Goal: Task Accomplishment & Management: Manage account settings

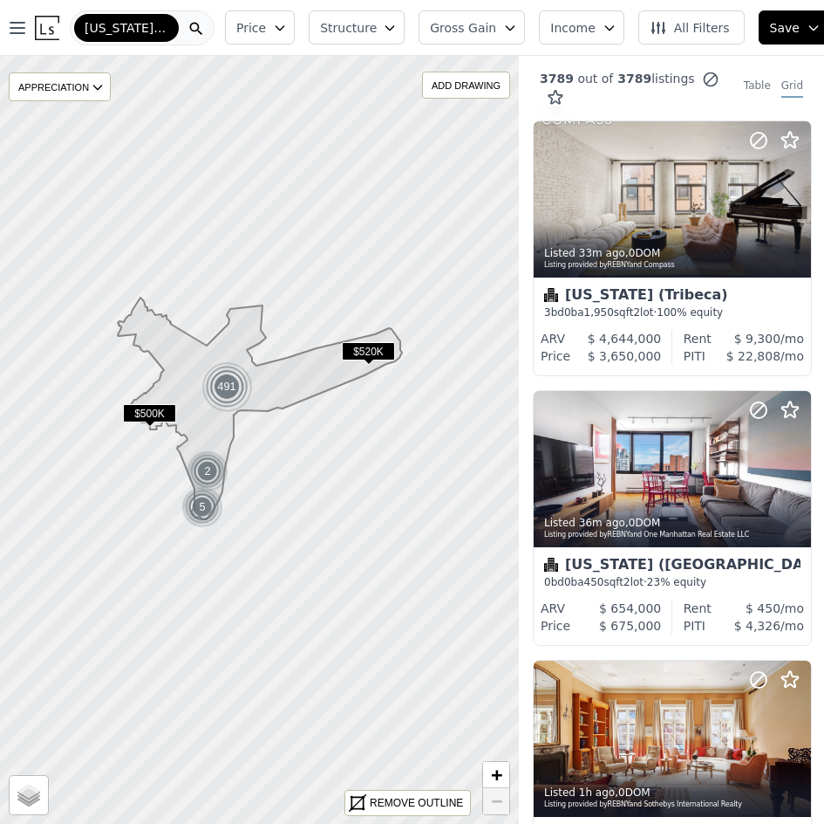
click at [188, 24] on div at bounding box center [196, 27] width 35 height 33
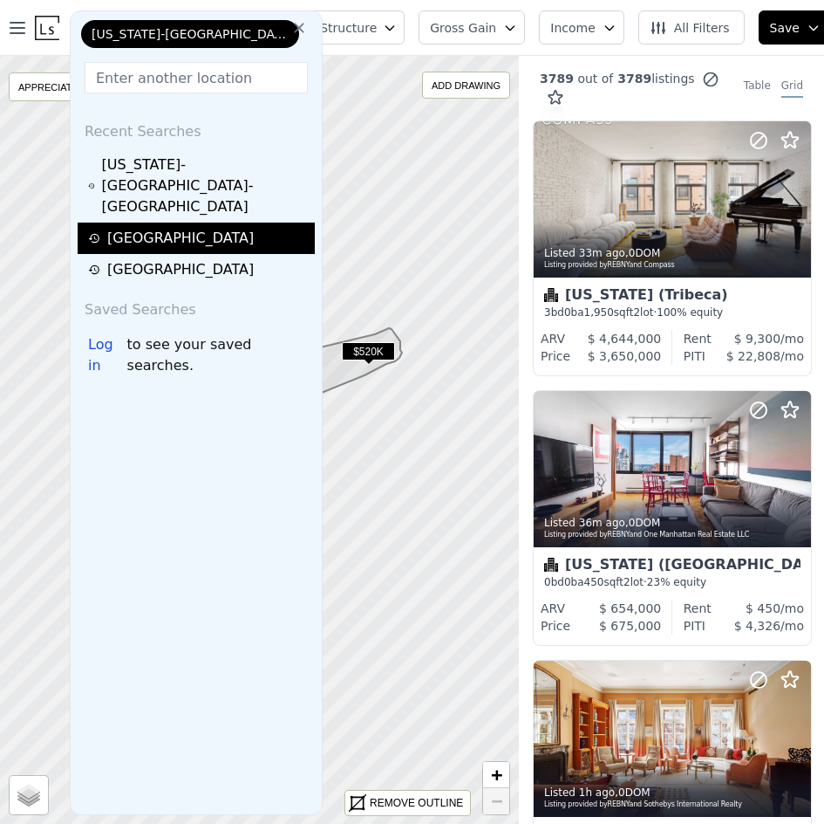
click at [140, 228] on div "[GEOGRAPHIC_DATA]" at bounding box center [196, 237] width 237 height 31
click at [137, 228] on div "[GEOGRAPHIC_DATA]" at bounding box center [199, 238] width 222 height 21
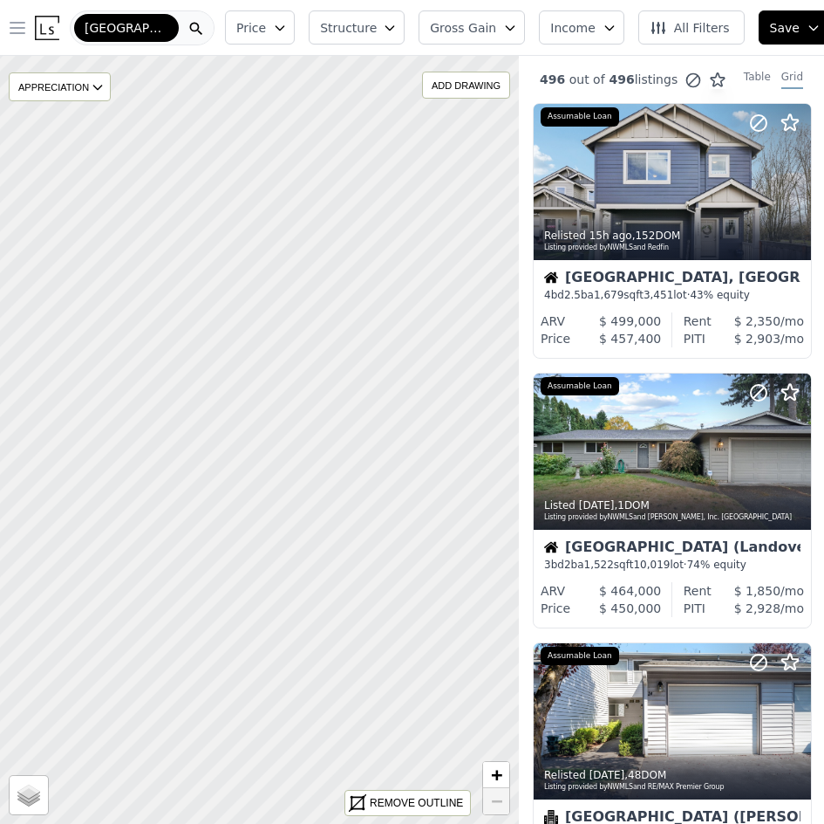
click at [10, 26] on icon "button" at bounding box center [17, 27] width 21 height 21
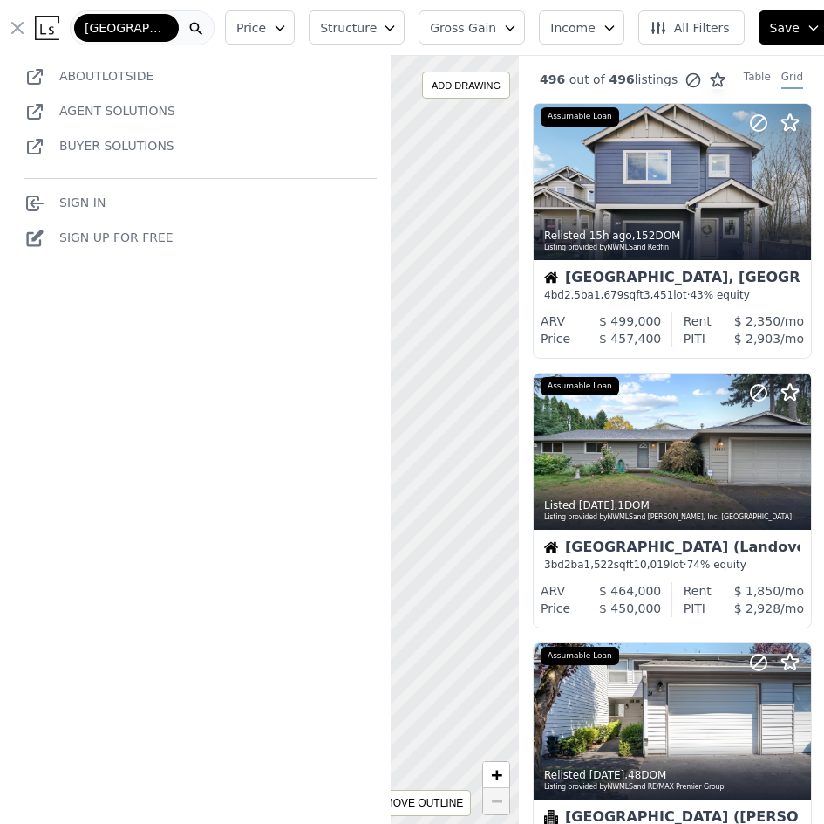
click at [85, 201] on link "Sign In" at bounding box center [64, 202] width 81 height 14
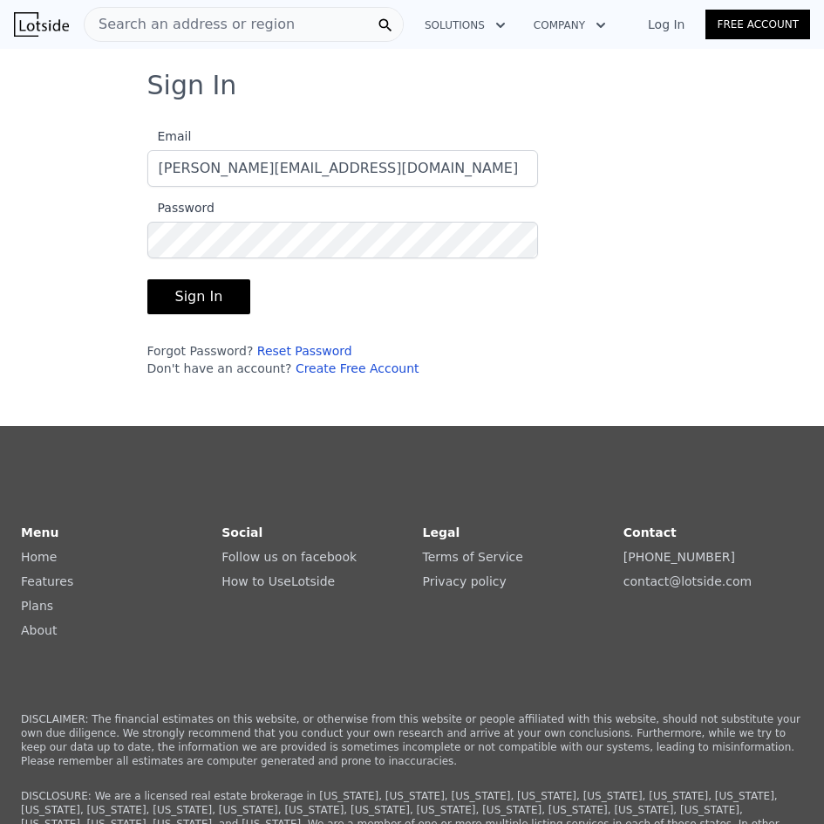
click at [199, 291] on button "Sign In" at bounding box center [199, 296] width 104 height 35
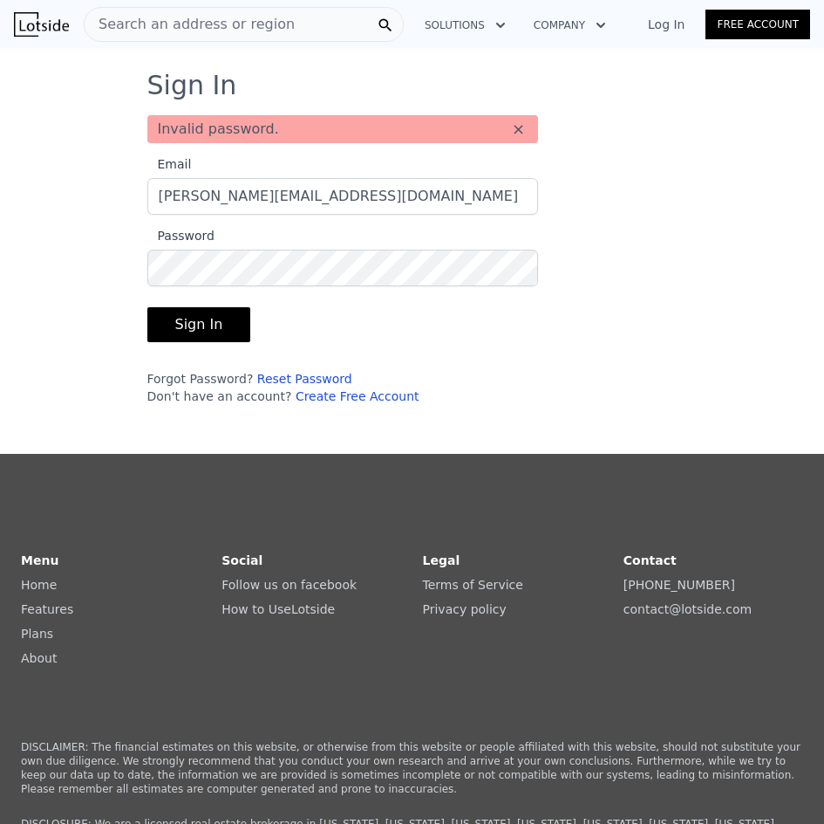
click at [180, 319] on button "Sign In" at bounding box center [199, 324] width 104 height 35
click at [175, 332] on button "Sign In" at bounding box center [199, 324] width 104 height 35
click at [181, 319] on button "Sign In" at bounding box center [199, 324] width 104 height 35
click at [373, 203] on input "byronRealBrokerage@gmail.com" at bounding box center [342, 196] width 391 height 37
type input "[PERSON_NAME][EMAIL_ADDRESS][DOMAIN_NAME]"
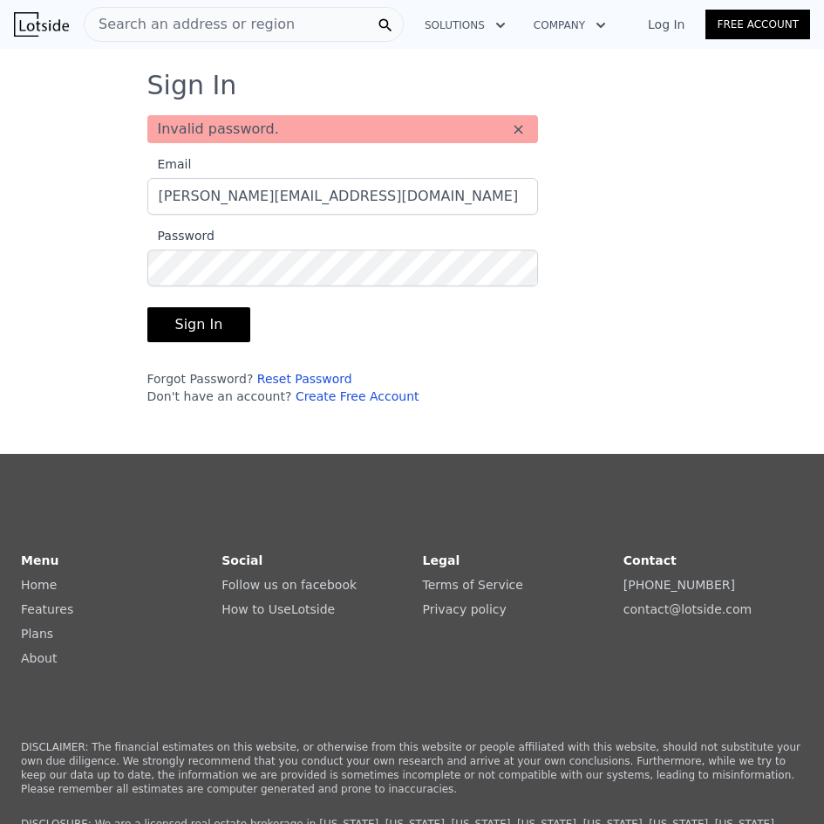
click at [267, 378] on link "Reset Password" at bounding box center [304, 379] width 95 height 14
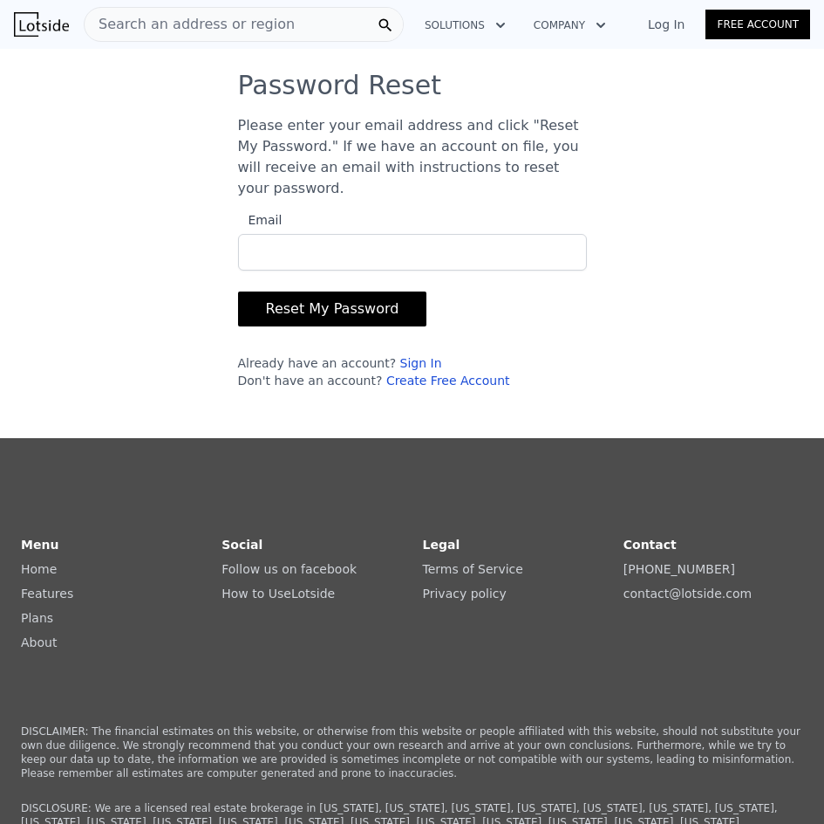
click at [300, 240] on input "Email" at bounding box center [412, 252] width 349 height 37
type input "[PERSON_NAME][EMAIL_ADDRESS][DOMAIN_NAME]"
click at [285, 291] on button "Reset My Password" at bounding box center [332, 308] width 189 height 35
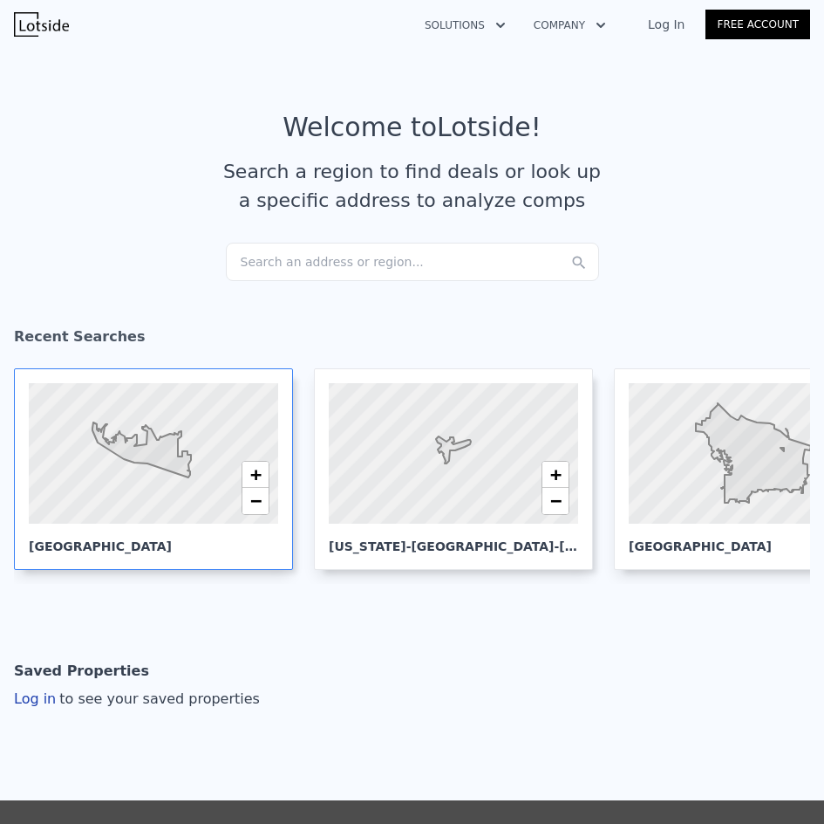
click at [190, 486] on div at bounding box center [152, 453] width 299 height 168
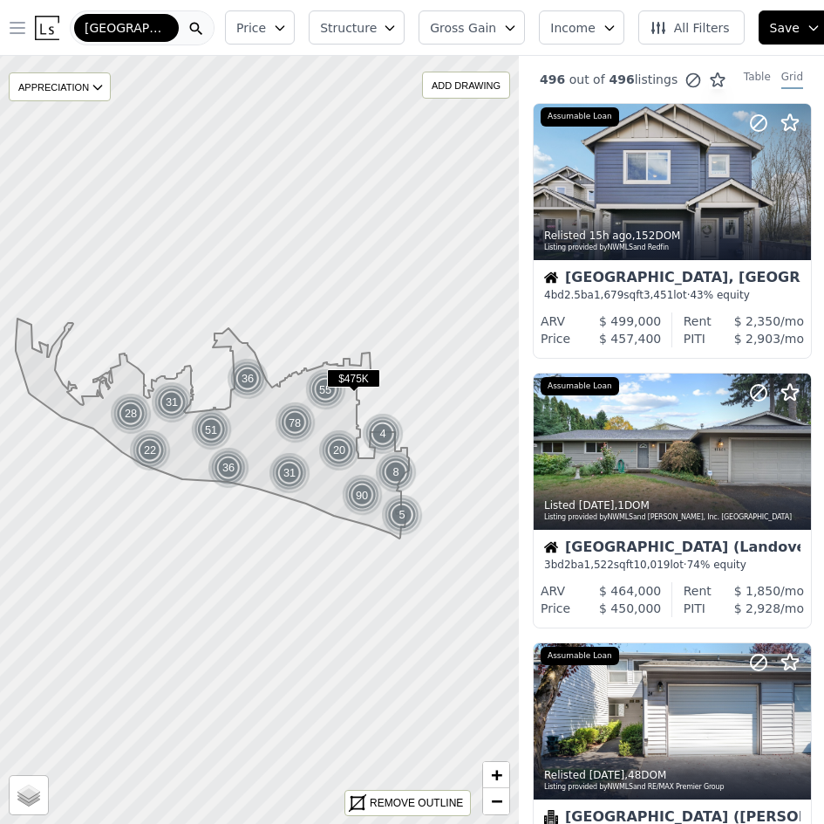
click at [17, 29] on icon "button" at bounding box center [17, 28] width 14 height 10
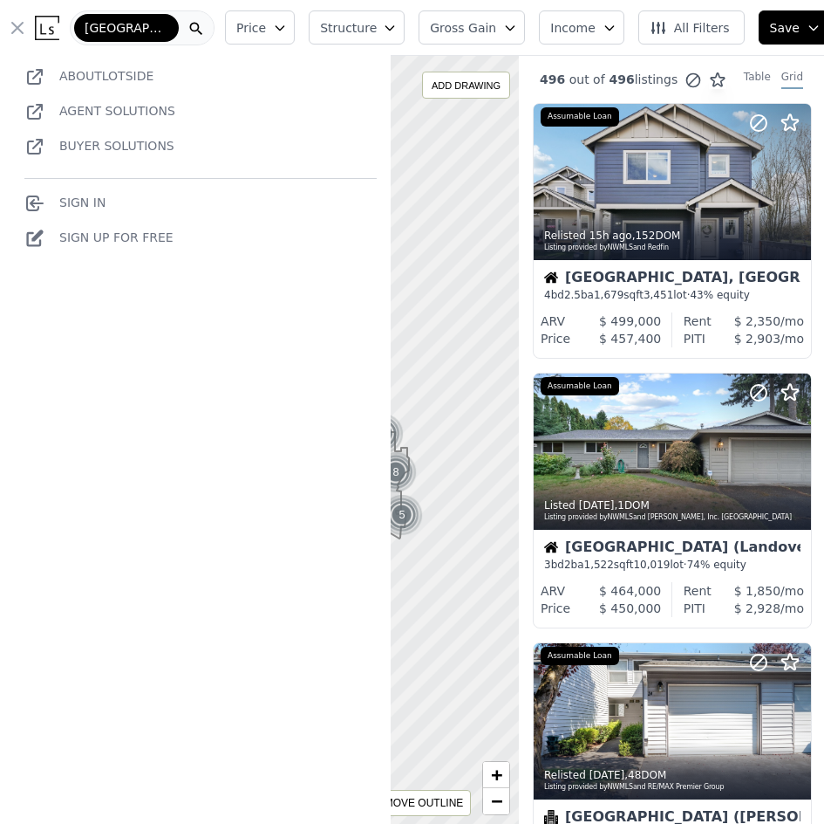
click at [98, 195] on link "Sign In" at bounding box center [64, 202] width 81 height 14
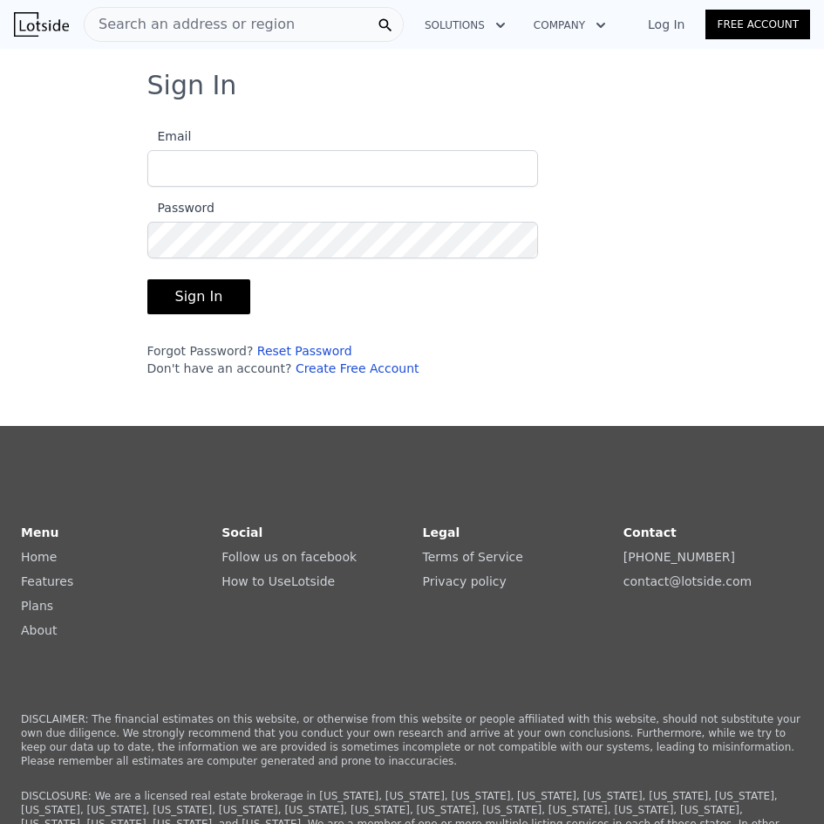
type input "byron.grier22@gmail.com"
click at [202, 298] on button "Sign In" at bounding box center [199, 296] width 104 height 35
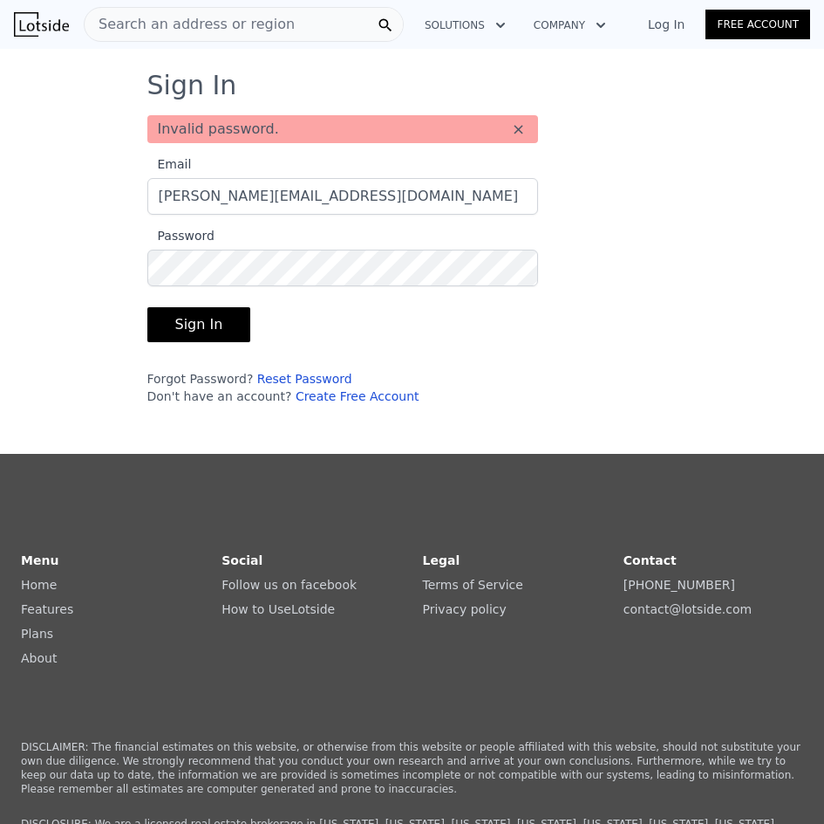
click at [284, 372] on link "Reset Password" at bounding box center [304, 379] width 95 height 14
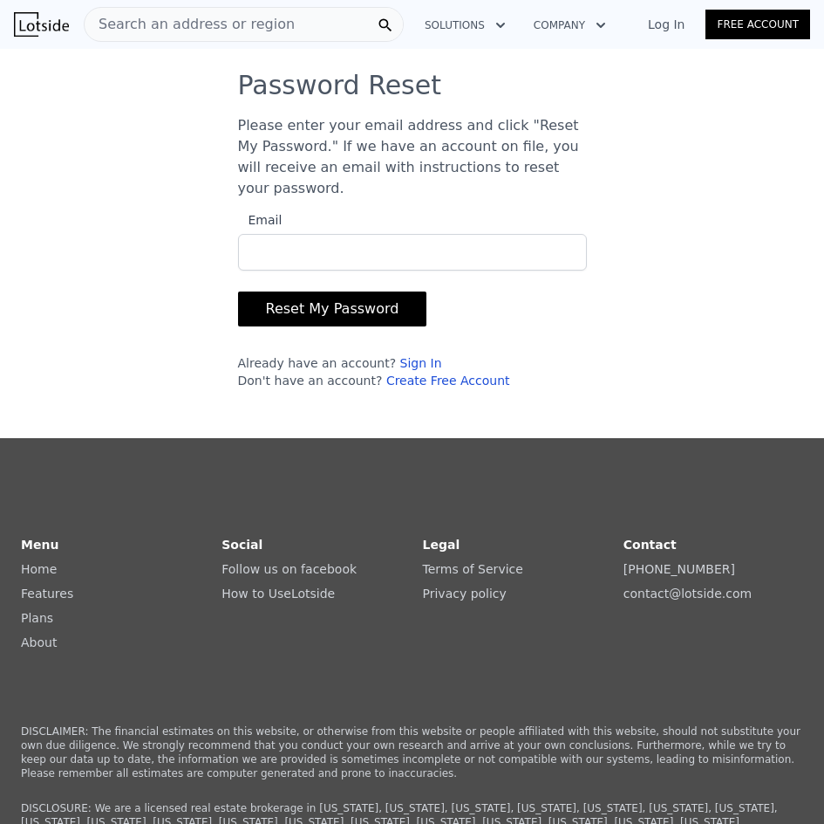
click at [321, 291] on button "Reset My Password" at bounding box center [332, 308] width 189 height 35
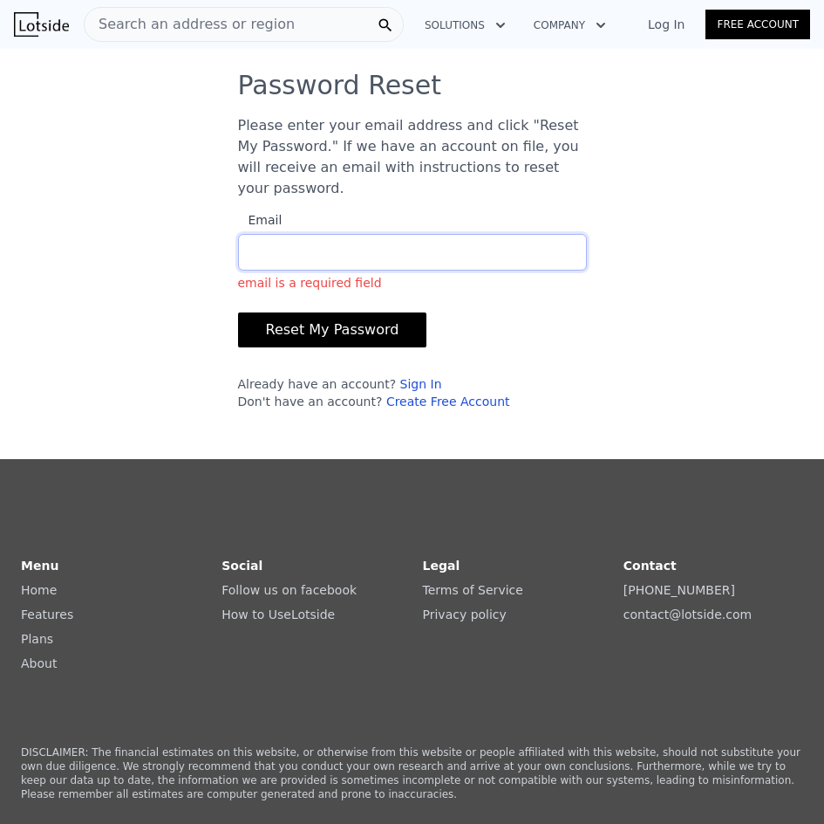
click at [301, 234] on input "Email email is a required field" at bounding box center [412, 252] width 349 height 37
type input "byron.grier22@gmail.com"
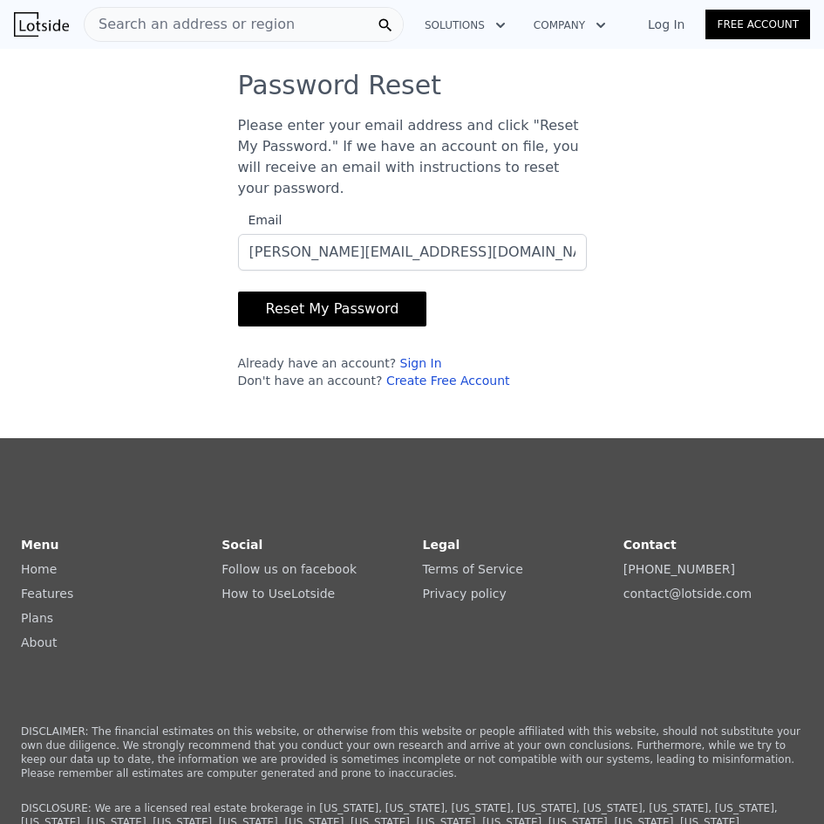
click at [327, 291] on button "Reset My Password" at bounding box center [332, 308] width 189 height 35
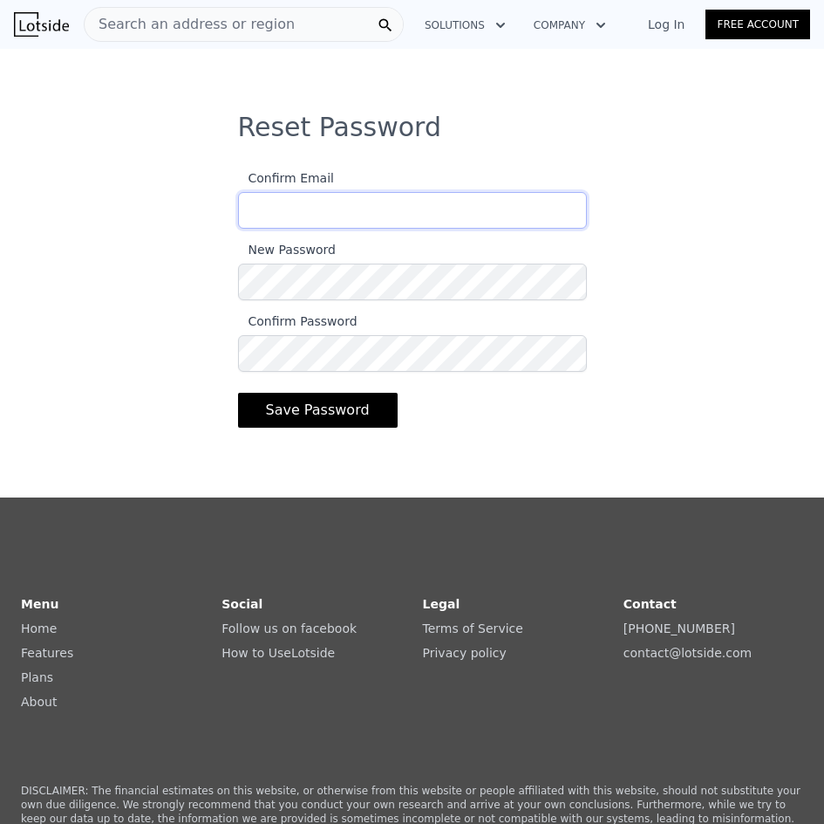
type input "[PERSON_NAME][EMAIL_ADDRESS][DOMAIN_NAME]"
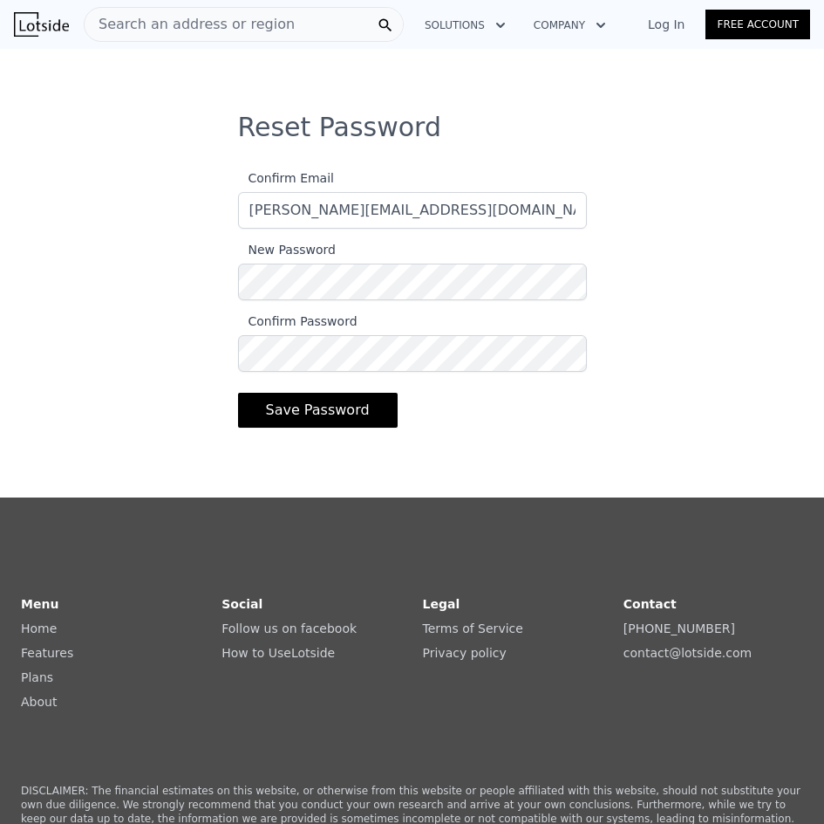
click at [309, 414] on button "Save Password" at bounding box center [318, 410] width 160 height 35
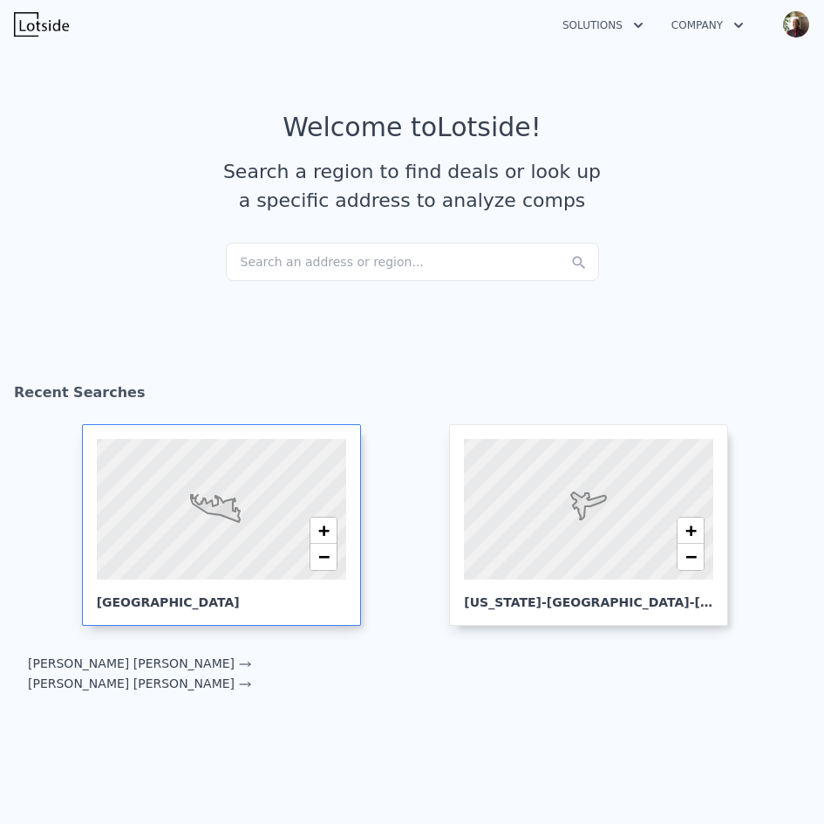
click at [226, 513] on icon at bounding box center [215, 508] width 49 height 27
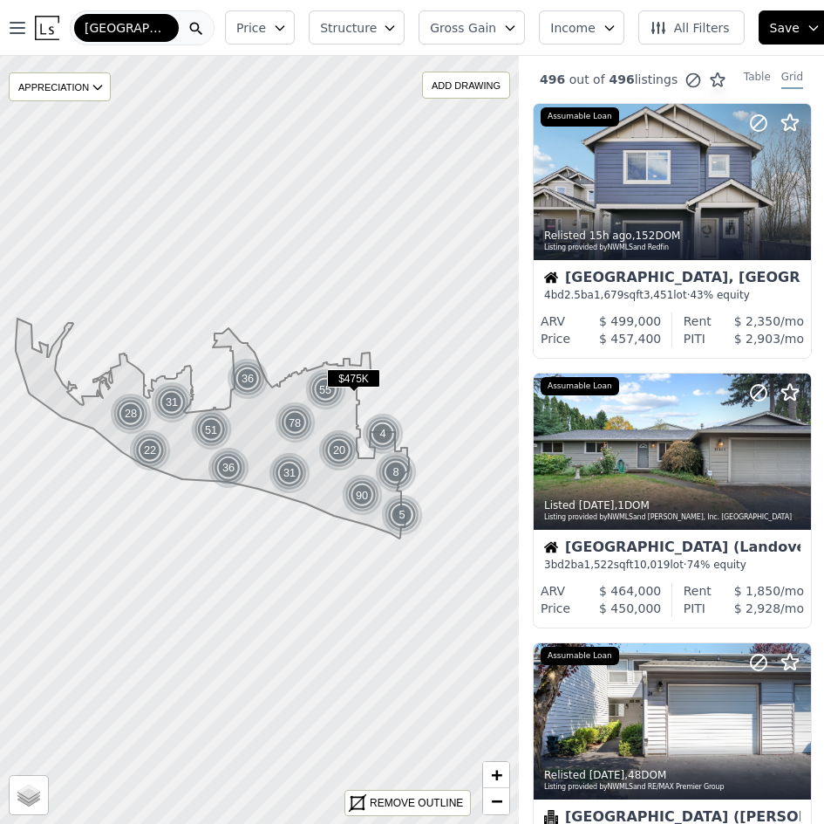
click at [675, 28] on span "All Filters" at bounding box center [690, 27] width 80 height 17
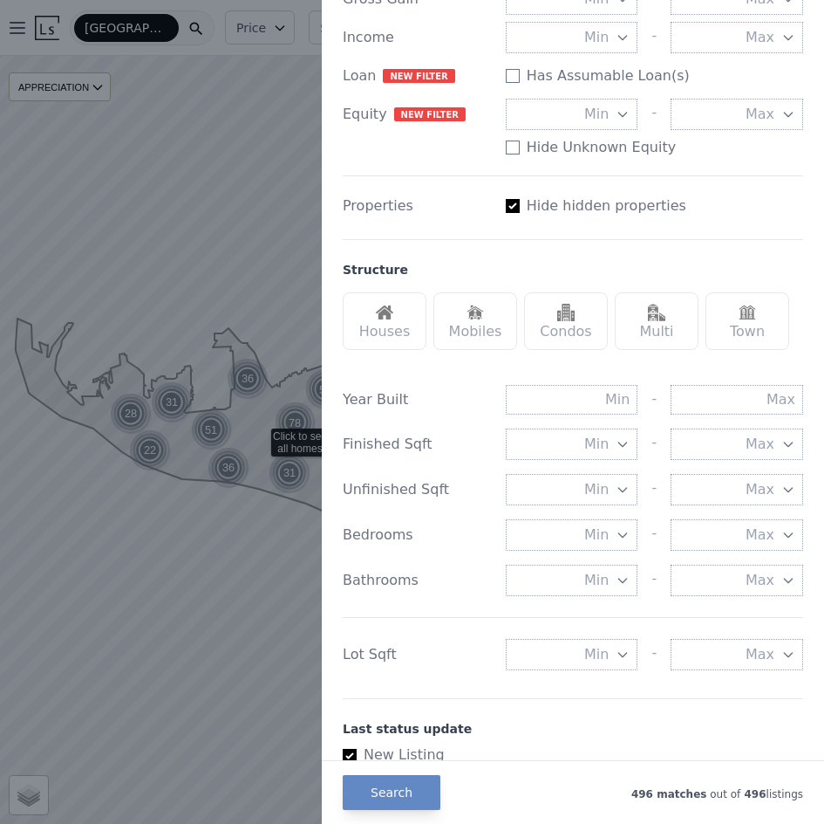
scroll to position [302, 0]
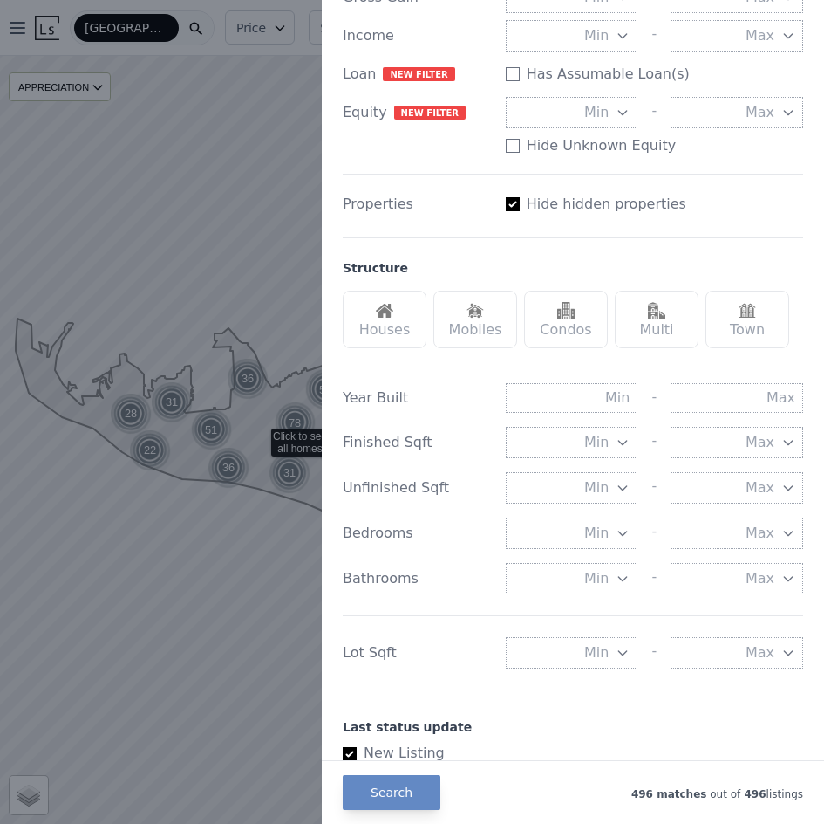
click at [383, 316] on img at bounding box center [384, 310] width 17 height 17
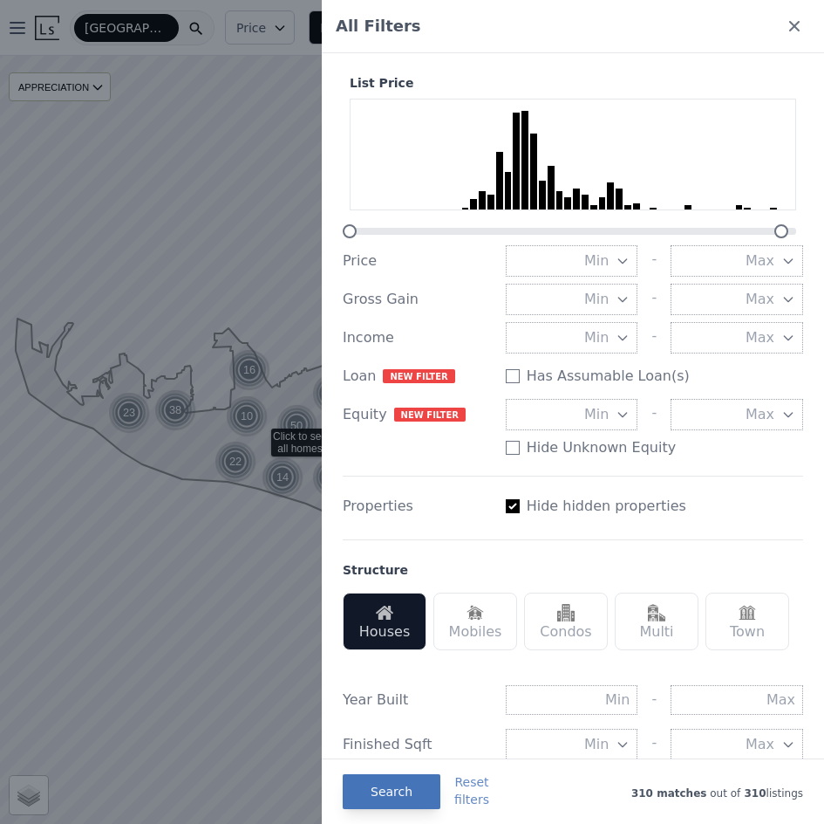
click at [380, 783] on button "Search" at bounding box center [392, 791] width 98 height 35
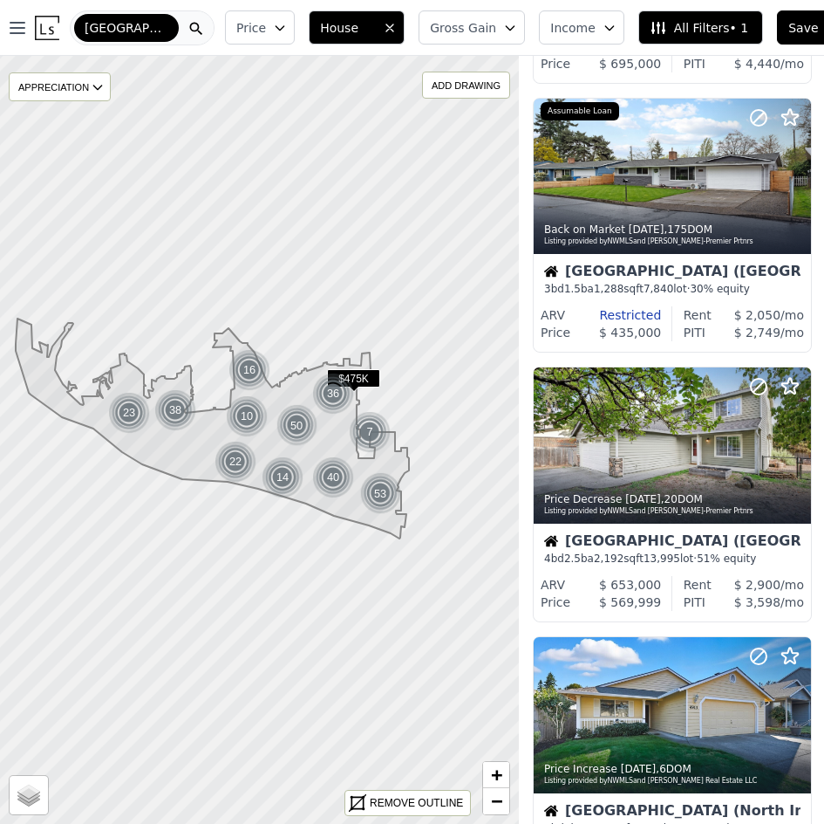
scroll to position [1105, 0]
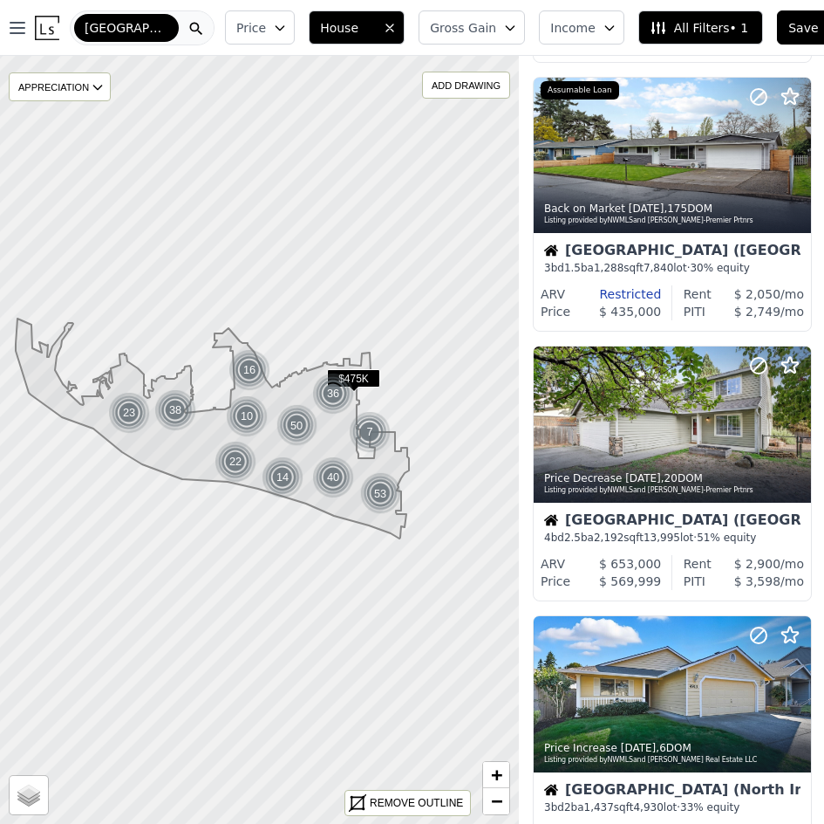
click at [503, 22] on icon "button" at bounding box center [510, 28] width 14 height 14
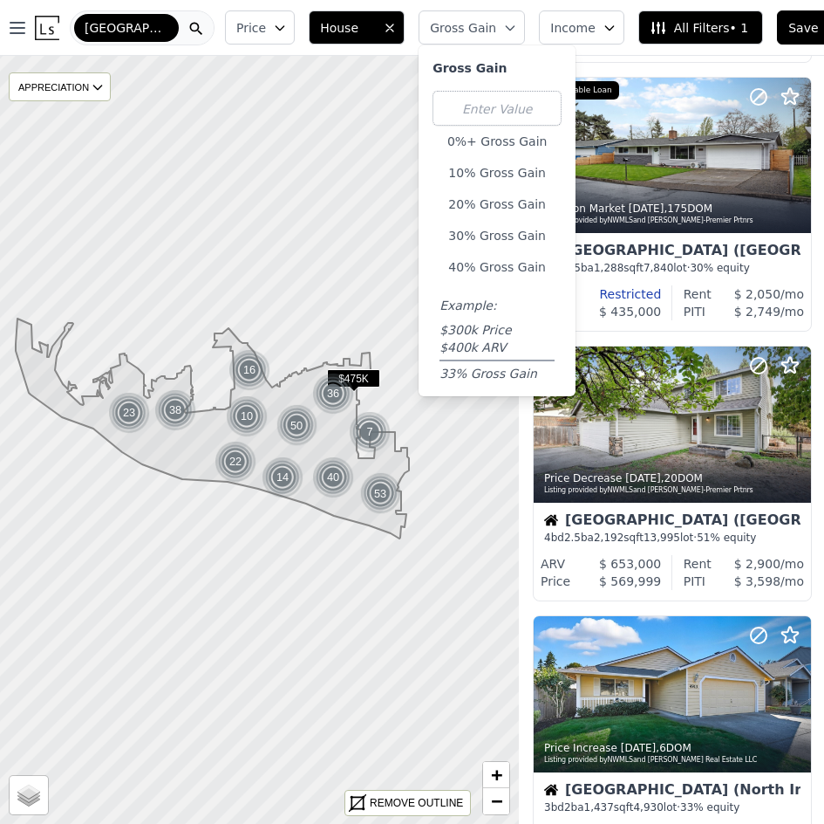
click at [553, 20] on span "Income" at bounding box center [573, 27] width 45 height 17
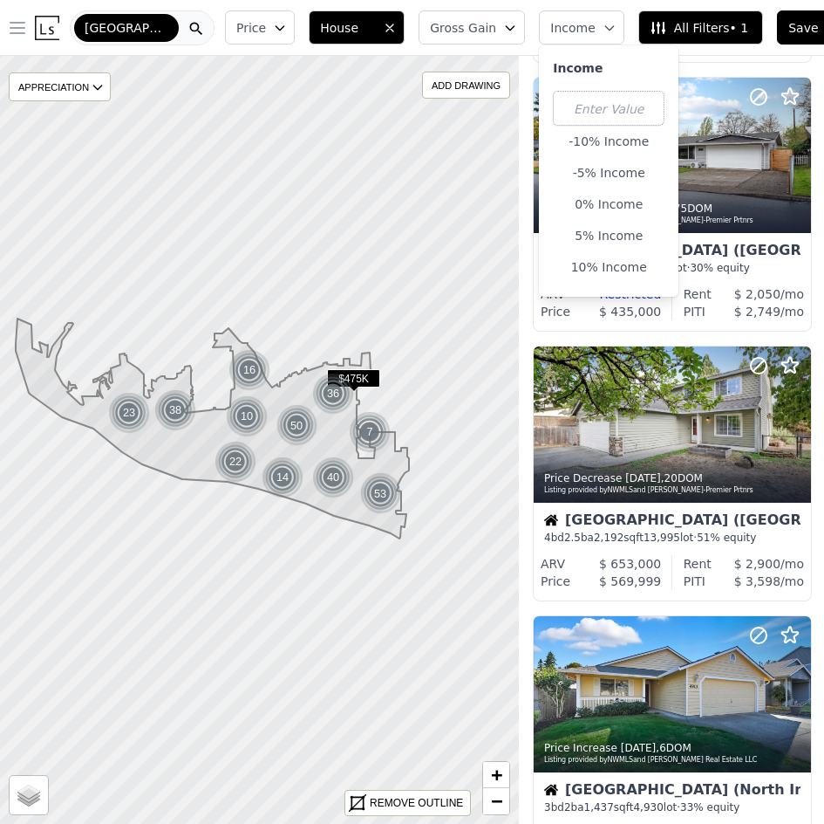
click at [17, 24] on icon "button" at bounding box center [17, 28] width 14 height 10
